Goal: Task Accomplishment & Management: Use online tool/utility

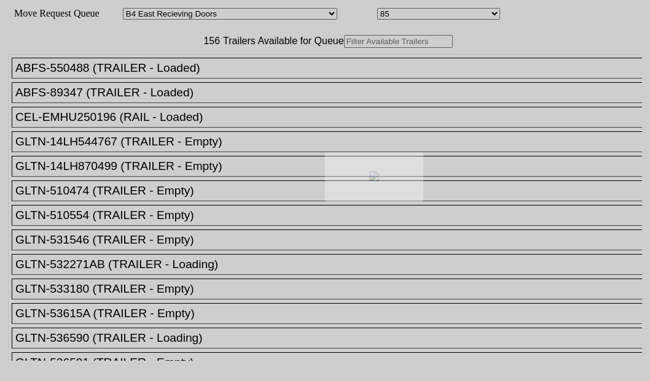
select select "527"
select select "8141"
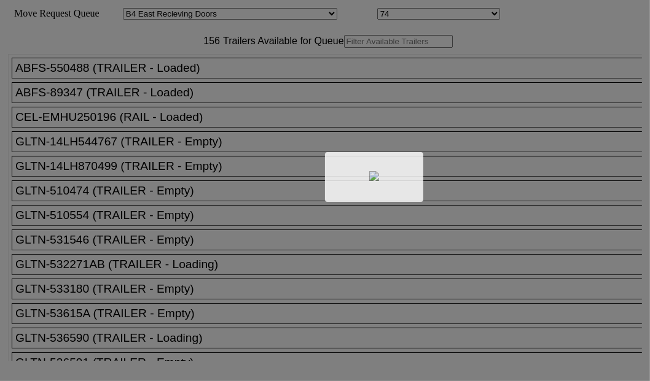
click at [166, 80] on div at bounding box center [325, 190] width 650 height 381
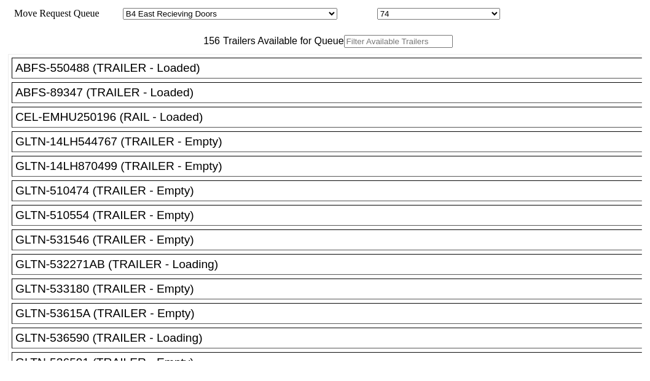
click at [344, 48] on input "text" at bounding box center [398, 41] width 109 height 13
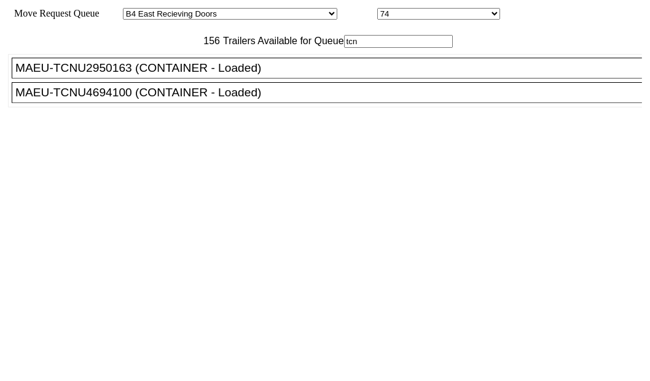
type input "tcn"
click at [103, 75] on div "MAEU-TCNU2950163 (CONTAINER - Loaded)" at bounding box center [332, 68] width 634 height 14
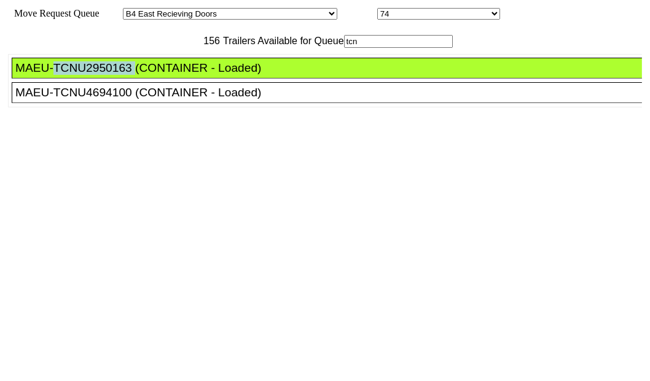
click at [103, 75] on div "MAEU-TCNU2950163 (CONTAINER - Loaded)" at bounding box center [332, 68] width 634 height 14
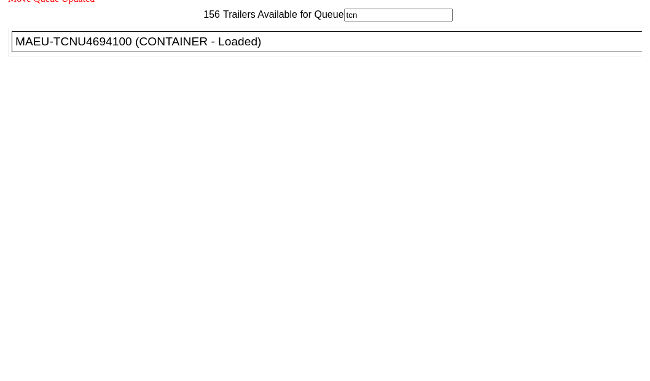
scroll to position [50, 0]
